Goal: Complete application form: Complete application form

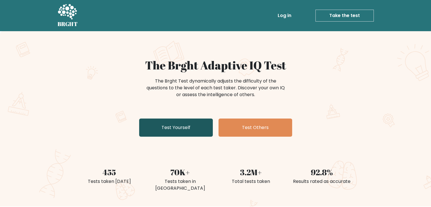
click at [139, 118] on link "Test Yourself" at bounding box center [176, 127] width 74 height 18
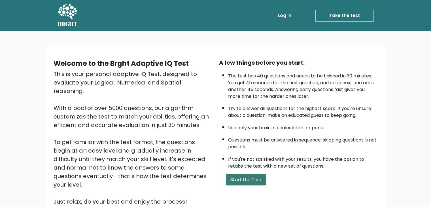
click at [239, 180] on button "Start the Test" at bounding box center [246, 179] width 40 height 11
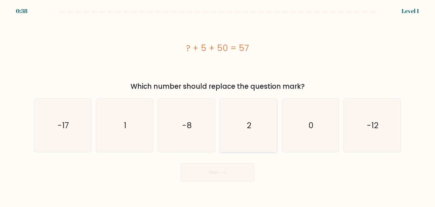
click at [260, 124] on icon "2" at bounding box center [248, 125] width 53 height 53
click at [218, 106] on input "d. 2" at bounding box center [218, 104] width 0 height 3
radio input "true"
click at [214, 177] on button "Next" at bounding box center [218, 172] width 74 height 18
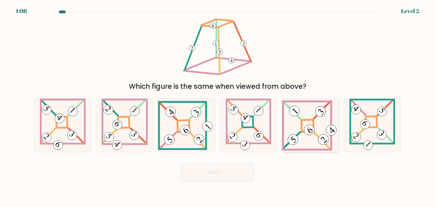
click at [312, 140] on icon at bounding box center [310, 125] width 57 height 51
click at [218, 106] on input "e." at bounding box center [218, 104] width 0 height 3
radio input "true"
click at [232, 172] on button "Next" at bounding box center [218, 172] width 74 height 18
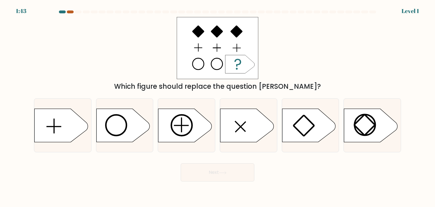
click at [71, 12] on div at bounding box center [70, 11] width 7 height 3
click at [136, 120] on icon at bounding box center [122, 125] width 53 height 33
click at [218, 106] on input "b." at bounding box center [218, 104] width 0 height 3
radio input "true"
click at [215, 171] on button "Next" at bounding box center [218, 172] width 74 height 18
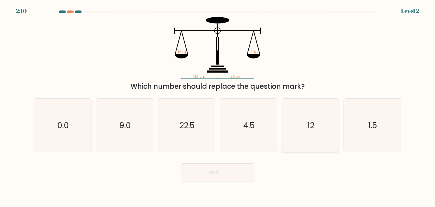
click at [298, 120] on icon "12" at bounding box center [310, 125] width 53 height 53
click at [218, 106] on input "e. 12" at bounding box center [218, 104] width 0 height 3
radio input "true"
click at [232, 171] on button "Next" at bounding box center [218, 172] width 74 height 18
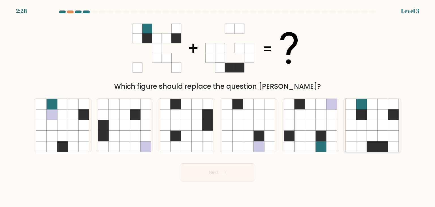
click at [360, 134] on icon at bounding box center [362, 136] width 11 height 11
click at [218, 106] on input "f." at bounding box center [218, 104] width 0 height 3
radio input "true"
click at [248, 178] on button "Next" at bounding box center [218, 172] width 74 height 18
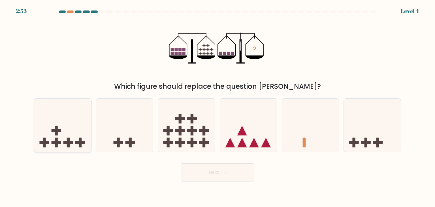
click at [82, 137] on icon at bounding box center [62, 125] width 57 height 47
click at [218, 106] on input "a." at bounding box center [218, 104] width 0 height 3
radio input "true"
click at [189, 173] on button "Next" at bounding box center [218, 172] width 74 height 18
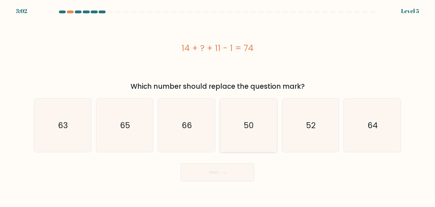
click at [243, 141] on icon "50" at bounding box center [248, 125] width 53 height 53
click at [218, 106] on input "d. 50" at bounding box center [218, 104] width 0 height 3
radio input "true"
click at [233, 174] on button "Next" at bounding box center [218, 172] width 74 height 18
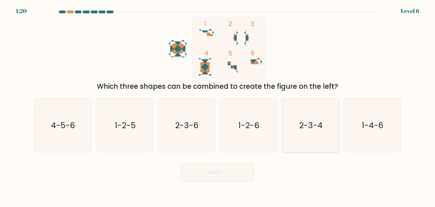
click at [302, 117] on icon "2-3-4" at bounding box center [310, 125] width 53 height 53
click at [218, 106] on input "e. 2-3-4" at bounding box center [218, 104] width 0 height 3
radio input "true"
click at [213, 179] on button "Next" at bounding box center [218, 172] width 74 height 18
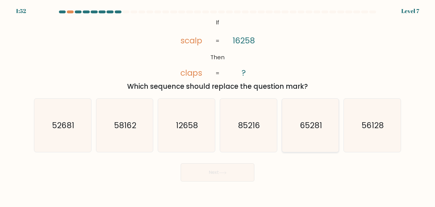
click at [316, 122] on text "65281" at bounding box center [311, 125] width 22 height 11
click at [218, 106] on input "e. 65281" at bounding box center [218, 104] width 0 height 3
radio input "true"
click at [223, 171] on icon at bounding box center [223, 172] width 8 height 3
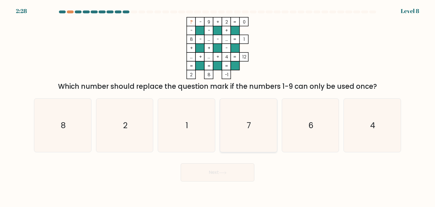
click at [225, 136] on icon "7" at bounding box center [248, 125] width 53 height 53
click at [218, 106] on input "d. 7" at bounding box center [218, 104] width 0 height 3
radio input "true"
click at [213, 173] on button "Next" at bounding box center [218, 172] width 74 height 18
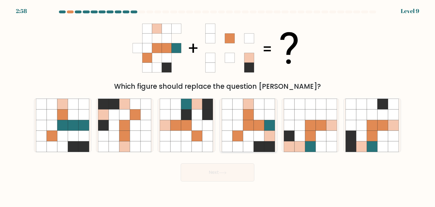
click at [254, 124] on icon at bounding box center [259, 125] width 11 height 11
click at [218, 106] on input "d." at bounding box center [218, 104] width 0 height 3
radio input "true"
click at [228, 170] on button "Next" at bounding box center [218, 172] width 74 height 18
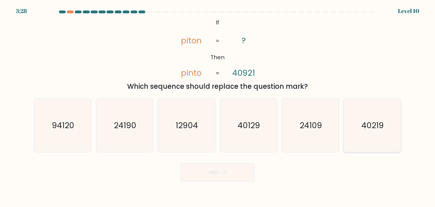
click at [366, 129] on text "40219" at bounding box center [373, 125] width 22 height 11
click at [218, 106] on input "f. 40219" at bounding box center [218, 104] width 0 height 3
radio input "true"
click at [230, 168] on button "Next" at bounding box center [218, 172] width 74 height 18
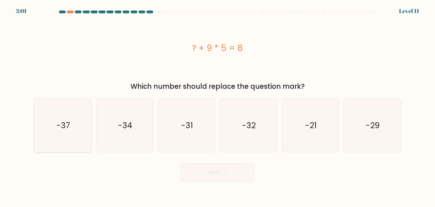
click at [81, 140] on icon "-37" at bounding box center [62, 125] width 53 height 53
click at [218, 106] on input "a. -37" at bounding box center [218, 104] width 0 height 3
radio input "true"
click at [226, 173] on icon at bounding box center [222, 172] width 7 height 3
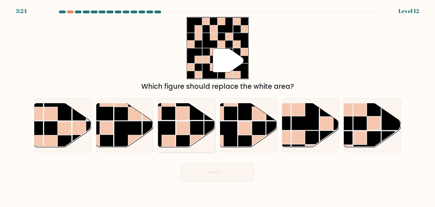
click at [203, 127] on rect at bounding box center [190, 135] width 28 height 28
click at [218, 106] on input "c." at bounding box center [218, 104] width 0 height 3
radio input "true"
click at [202, 162] on div "Next" at bounding box center [218, 170] width 374 height 22
click at [205, 174] on button "Next" at bounding box center [218, 172] width 74 height 18
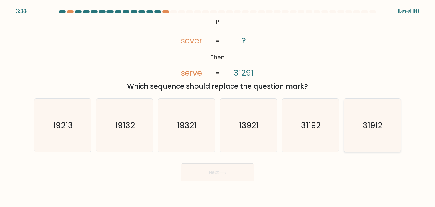
click at [357, 128] on icon "31912" at bounding box center [372, 125] width 53 height 53
click at [218, 106] on input "f. 31912" at bounding box center [218, 104] width 0 height 3
radio input "true"
click at [235, 179] on button "Next" at bounding box center [218, 172] width 74 height 18
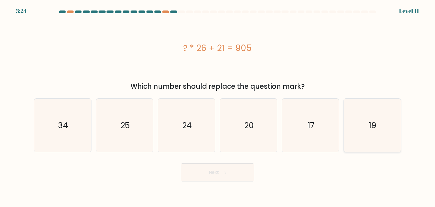
click at [385, 126] on icon "19" at bounding box center [372, 125] width 53 height 53
click at [218, 106] on input "f. 19" at bounding box center [218, 104] width 0 height 3
radio input "true"
click at [248, 170] on button "Next" at bounding box center [218, 172] width 74 height 18
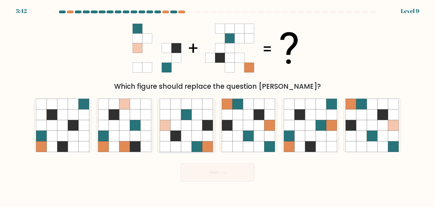
click at [185, 137] on icon at bounding box center [186, 136] width 11 height 11
click at [218, 106] on input "c." at bounding box center [218, 104] width 0 height 3
radio input "true"
drag, startPoint x: 187, startPoint y: 182, endPoint x: 200, endPoint y: 172, distance: 16.1
click at [200, 172] on body "3:41 Level 9" at bounding box center [217, 103] width 435 height 207
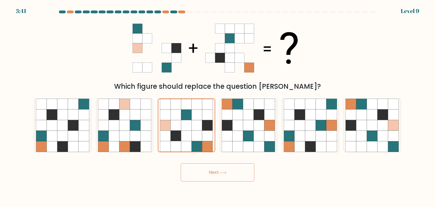
click at [200, 172] on button "Next" at bounding box center [218, 172] width 74 height 18
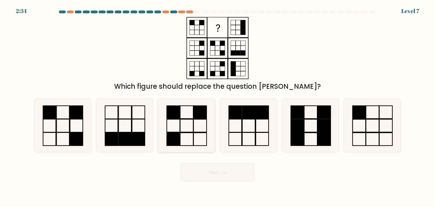
click at [192, 119] on icon at bounding box center [186, 125] width 53 height 53
click at [218, 106] on input "c." at bounding box center [218, 104] width 0 height 3
radio input "true"
click at [196, 167] on button "Next" at bounding box center [218, 172] width 74 height 18
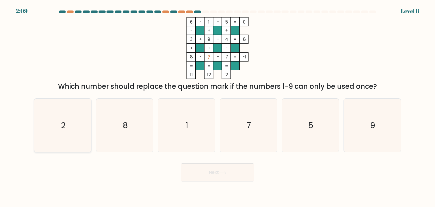
click at [73, 125] on icon "2" at bounding box center [62, 125] width 53 height 53
click at [218, 106] on input "a. 2" at bounding box center [218, 104] width 0 height 3
radio input "true"
click at [204, 166] on button "Next" at bounding box center [218, 172] width 74 height 18
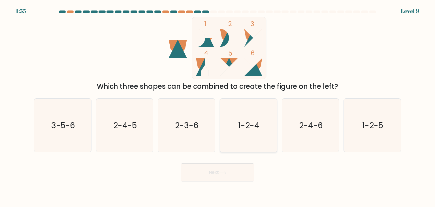
click at [251, 122] on text "1-2-4" at bounding box center [249, 125] width 21 height 11
click at [218, 106] on input "d. 1-2-4" at bounding box center [218, 104] width 0 height 3
radio input "true"
click at [239, 176] on button "Next" at bounding box center [218, 172] width 74 height 18
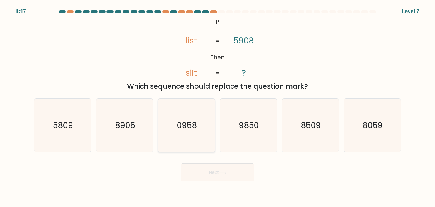
click at [195, 124] on text "0958" at bounding box center [187, 125] width 20 height 11
click at [218, 106] on input "c. 0958" at bounding box center [218, 104] width 0 height 3
radio input "true"
click at [218, 173] on button "Next" at bounding box center [218, 172] width 74 height 18
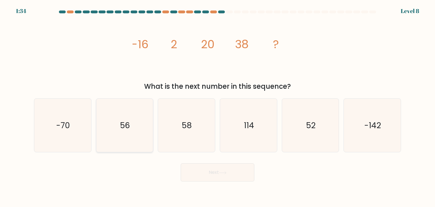
click at [137, 119] on icon "56" at bounding box center [124, 125] width 53 height 53
click at [218, 106] on input "b. 56" at bounding box center [218, 104] width 0 height 3
radio input "true"
click at [226, 171] on icon at bounding box center [223, 172] width 8 height 3
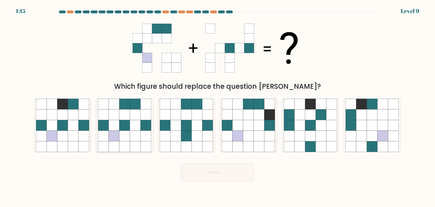
click at [146, 132] on icon at bounding box center [146, 136] width 11 height 11
click at [218, 106] on input "b." at bounding box center [218, 104] width 0 height 3
radio input "true"
click at [200, 169] on button "Next" at bounding box center [218, 172] width 74 height 18
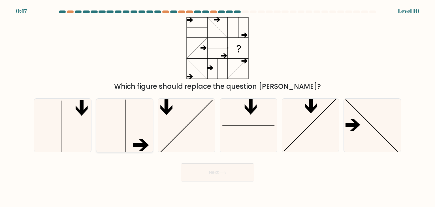
click at [113, 132] on icon at bounding box center [124, 125] width 53 height 53
click at [218, 106] on input "b." at bounding box center [218, 104] width 0 height 3
radio input "true"
click at [199, 173] on button "Next" at bounding box center [218, 172] width 74 height 18
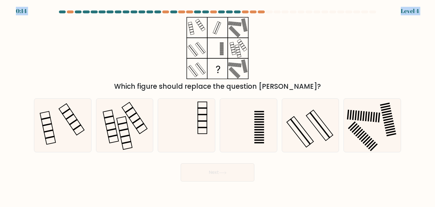
drag, startPoint x: 234, startPoint y: 9, endPoint x: 214, endPoint y: 51, distance: 45.8
click at [214, 51] on body "0:14 Level 4" at bounding box center [217, 103] width 435 height 207
click at [214, 51] on icon at bounding box center [217, 48] width 71 height 62
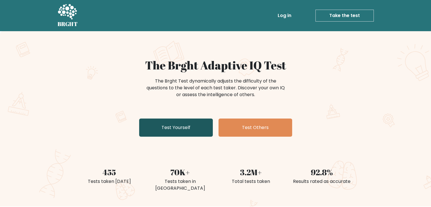
click at [196, 122] on link "Test Yourself" at bounding box center [176, 127] width 74 height 18
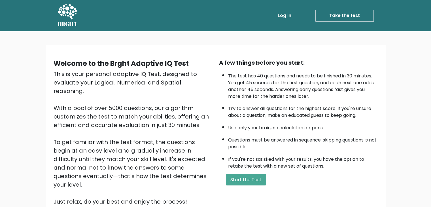
click at [235, 171] on div "A few things before you start: The test has 40 questions and needs to be finish…" at bounding box center [299, 131] width 166 height 147
click at [236, 175] on button "Start the Test" at bounding box center [246, 179] width 40 height 11
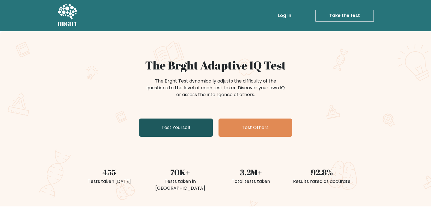
click at [202, 120] on link "Test Yourself" at bounding box center [176, 127] width 74 height 18
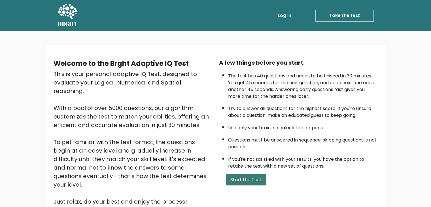
click at [244, 179] on button "Start the Test" at bounding box center [246, 179] width 40 height 11
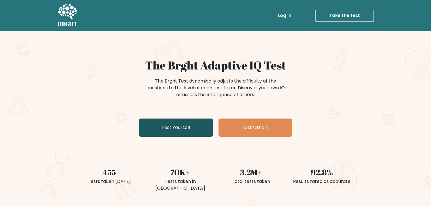
click at [188, 123] on link "Test Yourself" at bounding box center [176, 127] width 74 height 18
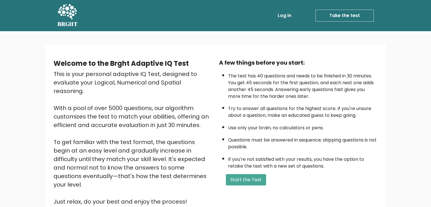
click at [335, 14] on link "Take the test" at bounding box center [344, 16] width 58 height 12
click at [234, 182] on button "Start the Test" at bounding box center [246, 179] width 40 height 11
